Goal: Entertainment & Leisure: Consume media (video, audio)

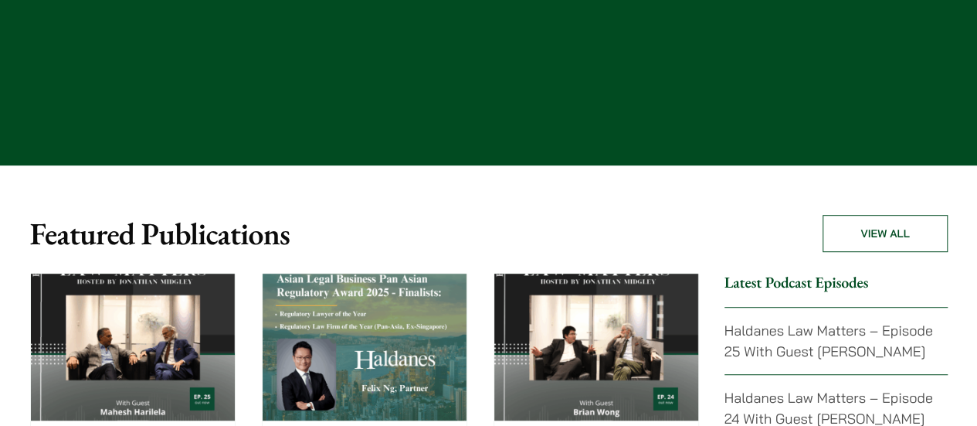
scroll to position [3322, 0]
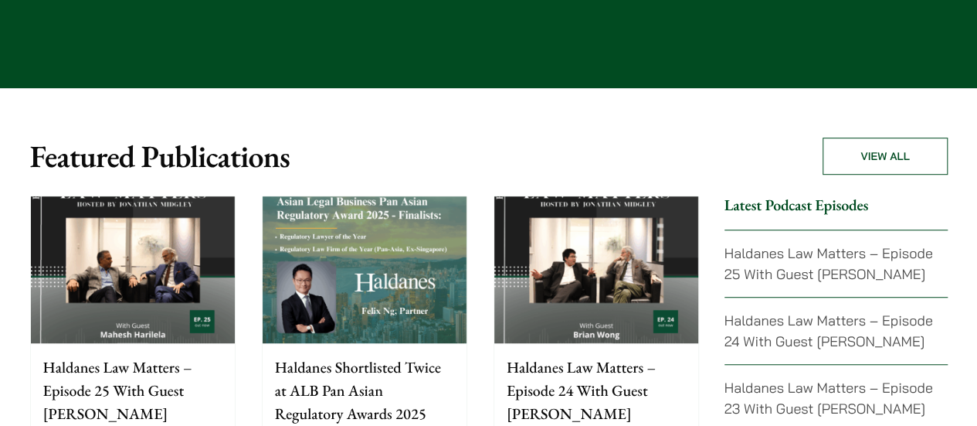
click at [130, 200] on img at bounding box center [133, 269] width 204 height 147
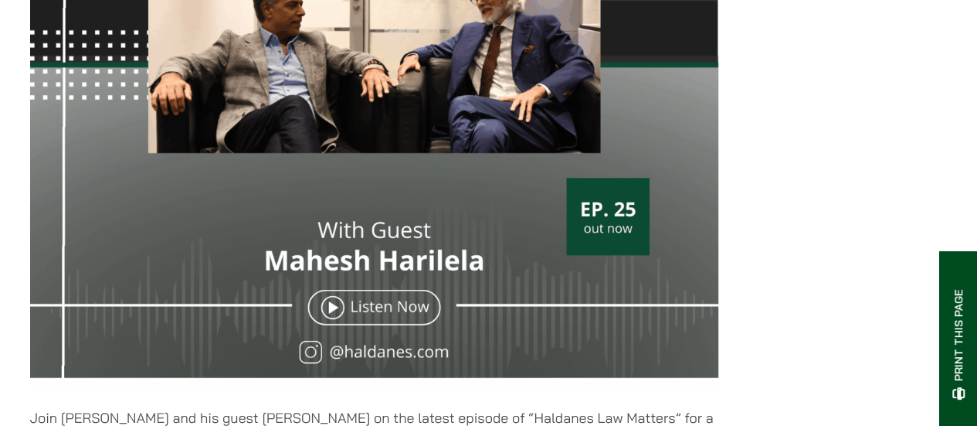
scroll to position [618, 0]
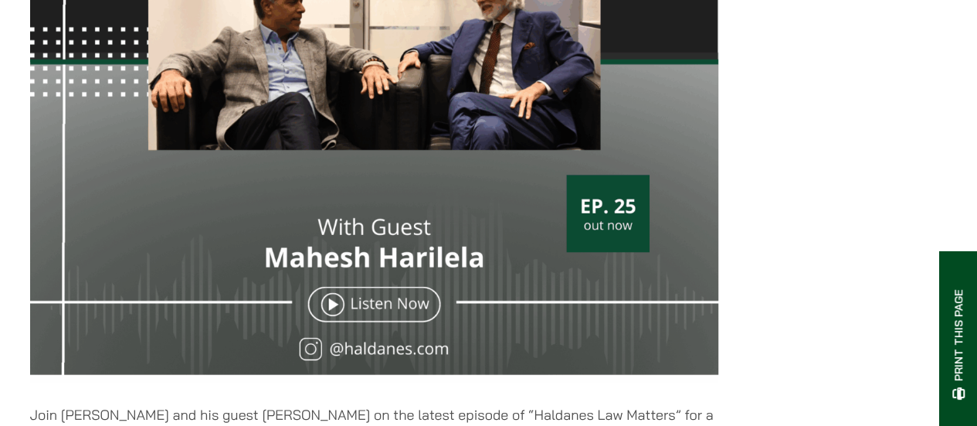
click at [346, 315] on img at bounding box center [374, 39] width 688 height 688
click at [327, 318] on img at bounding box center [374, 39] width 688 height 688
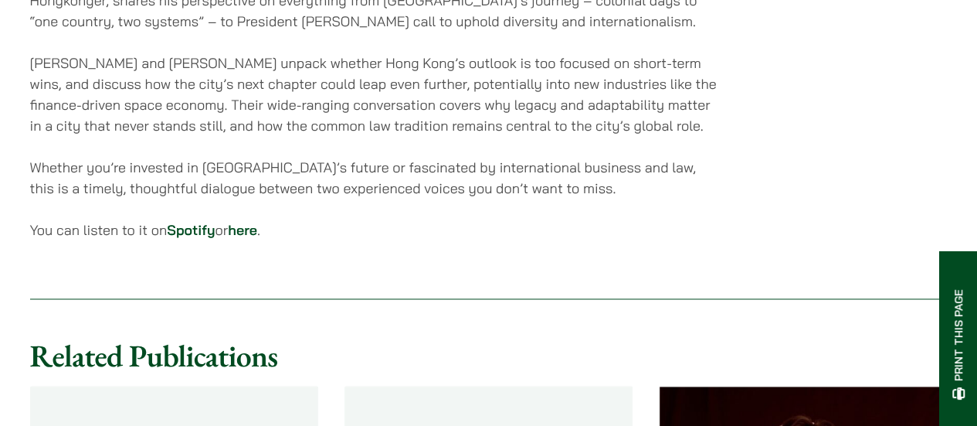
scroll to position [1159, 0]
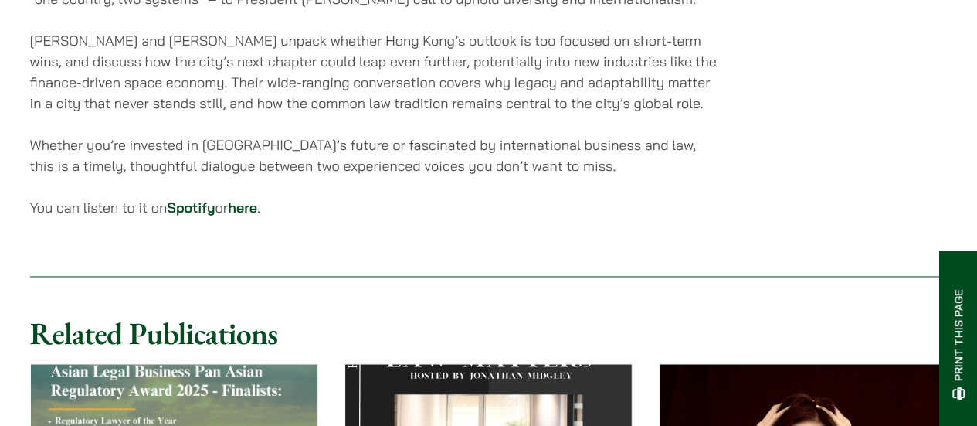
click at [202, 216] on link "Spotify" at bounding box center [191, 208] width 48 height 18
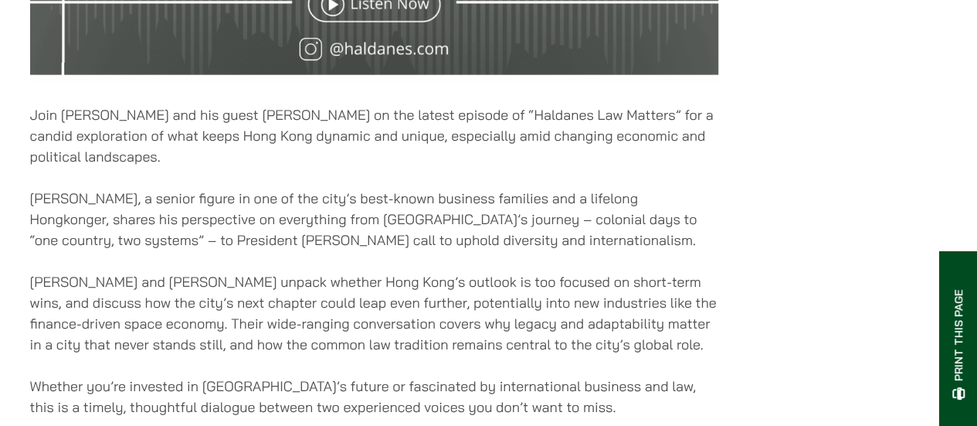
scroll to position [1082, 0]
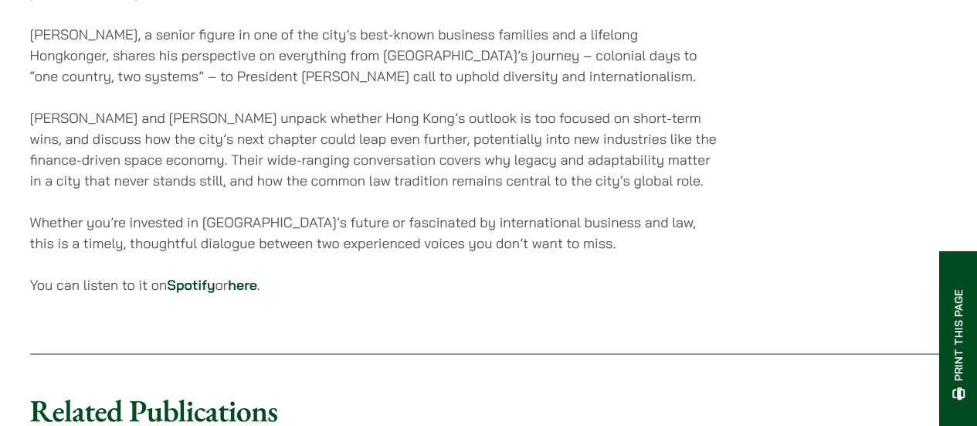
click at [257, 294] on link "here" at bounding box center [242, 285] width 29 height 18
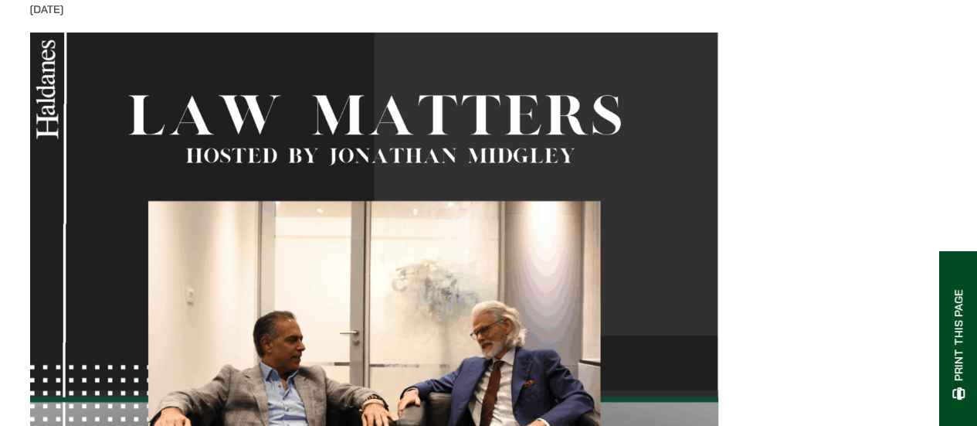
scroll to position [155, 0]
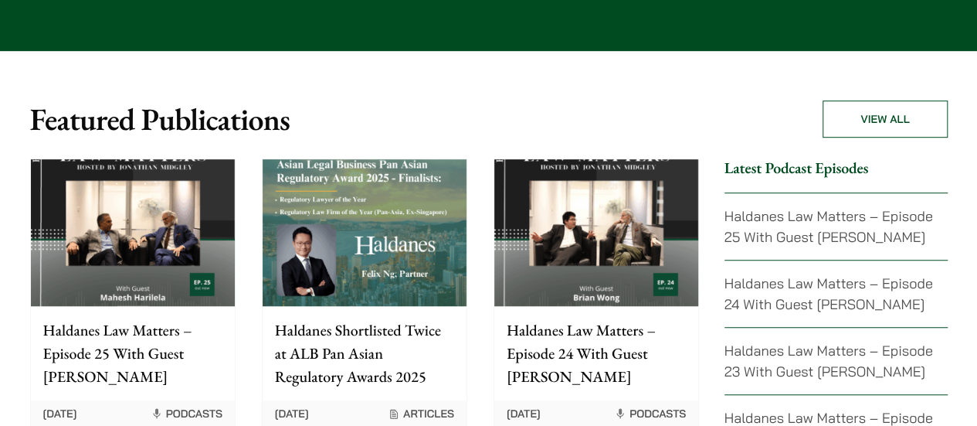
scroll to position [3322, 0]
